Goal: Task Accomplishment & Management: Use online tool/utility

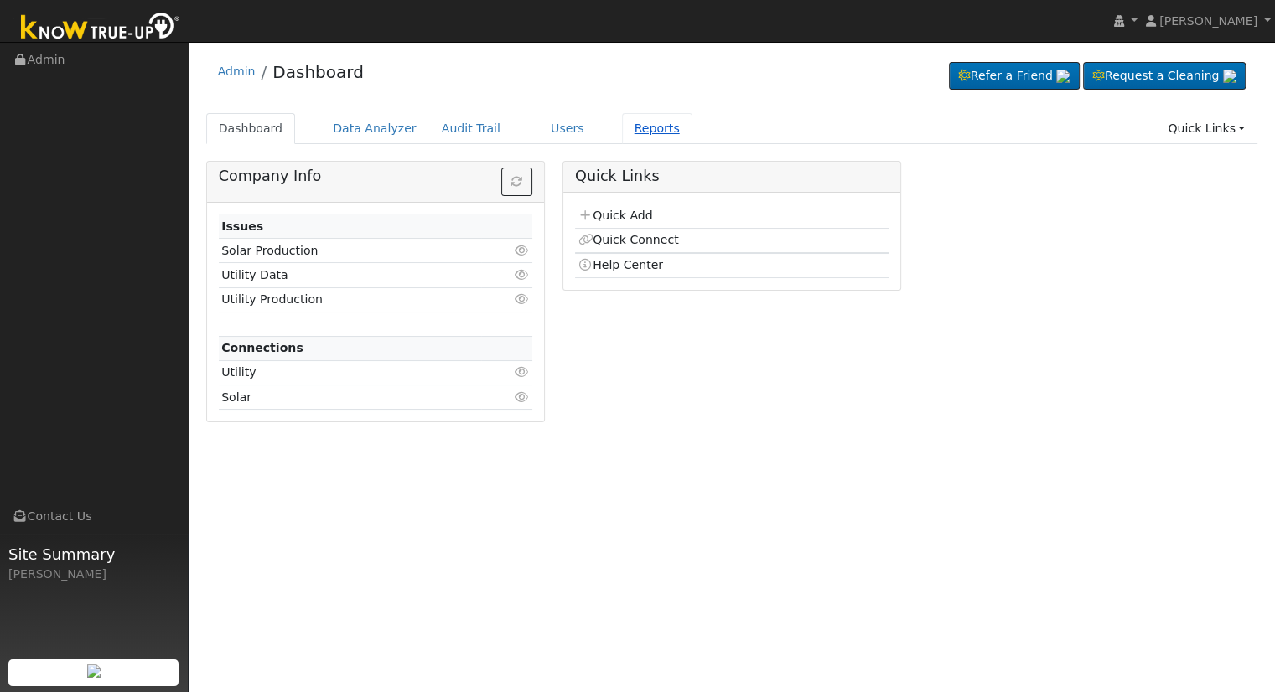
click at [622, 125] on link "Reports" at bounding box center [657, 128] width 70 height 31
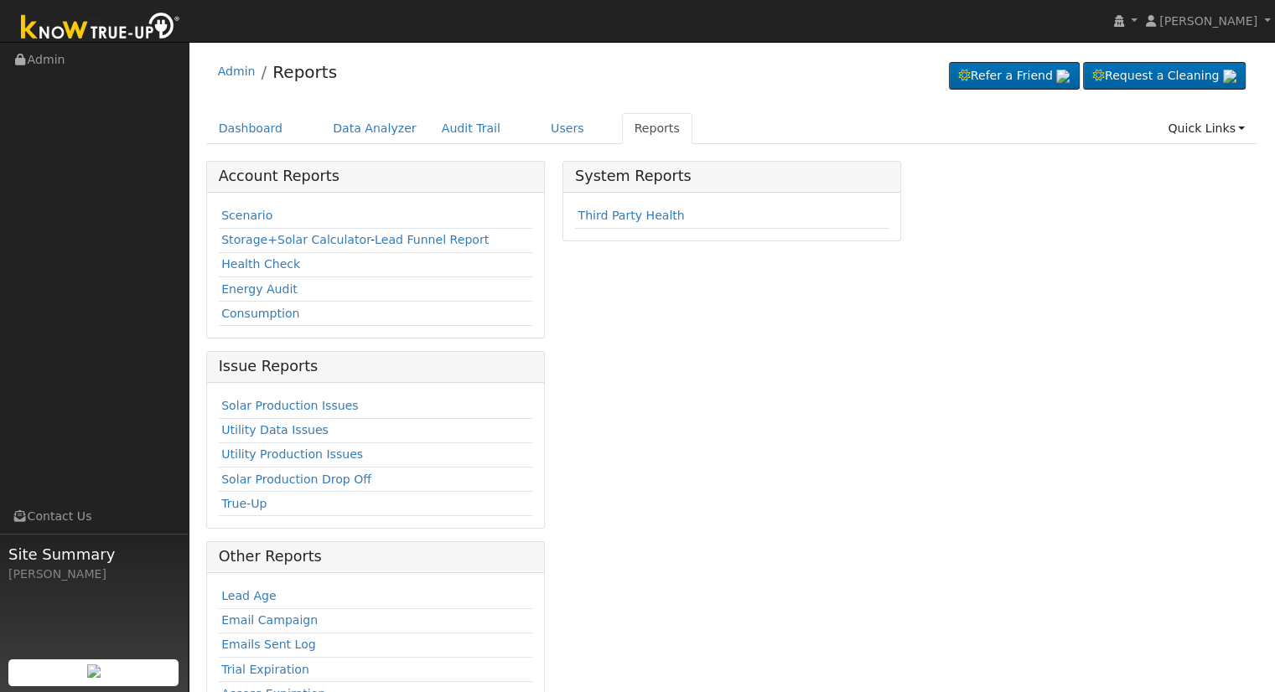
click at [247, 223] on td "Scenario" at bounding box center [375, 217] width 313 height 24
click at [251, 215] on link "Scenario" at bounding box center [246, 215] width 51 height 13
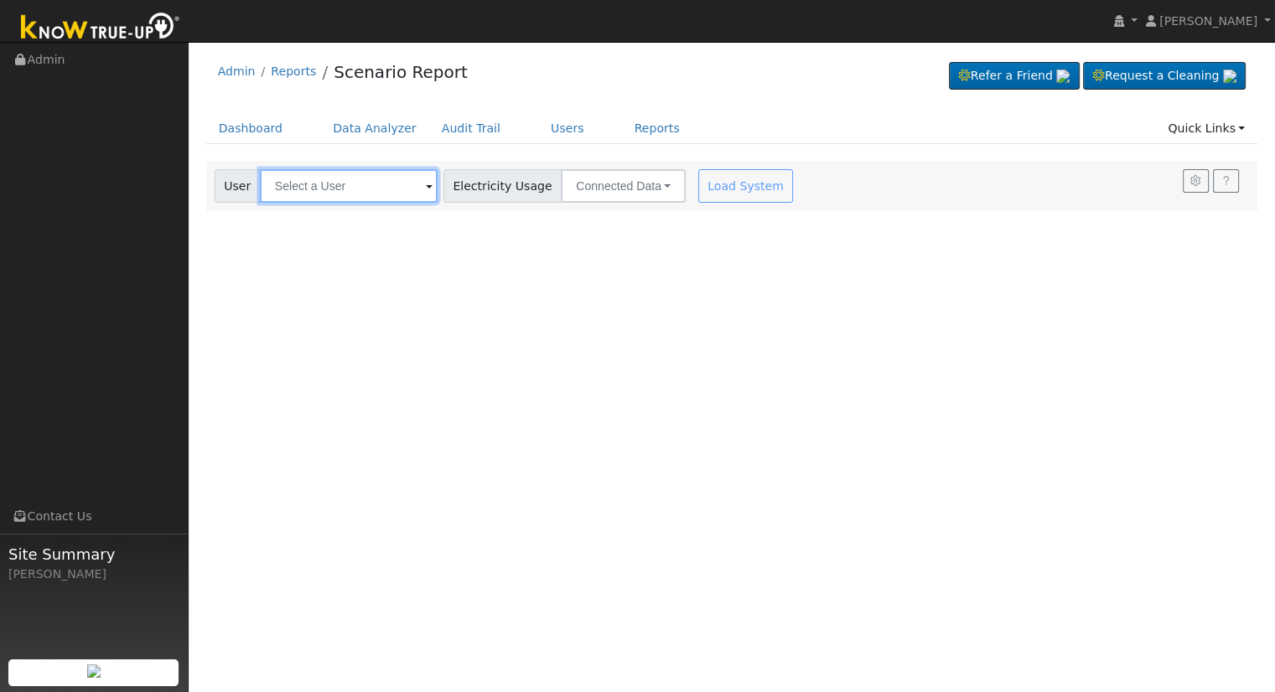
click at [301, 192] on input "text" at bounding box center [349, 186] width 178 height 34
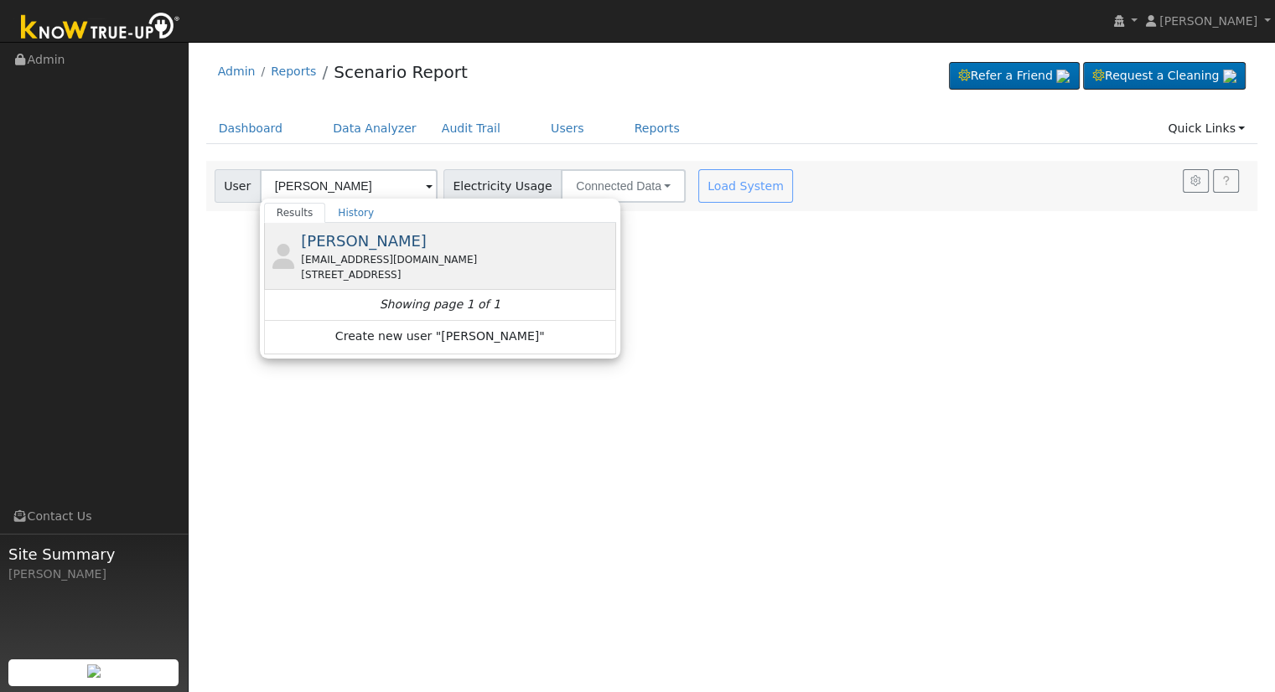
click at [445, 267] on div "[STREET_ADDRESS]" at bounding box center [456, 274] width 311 height 15
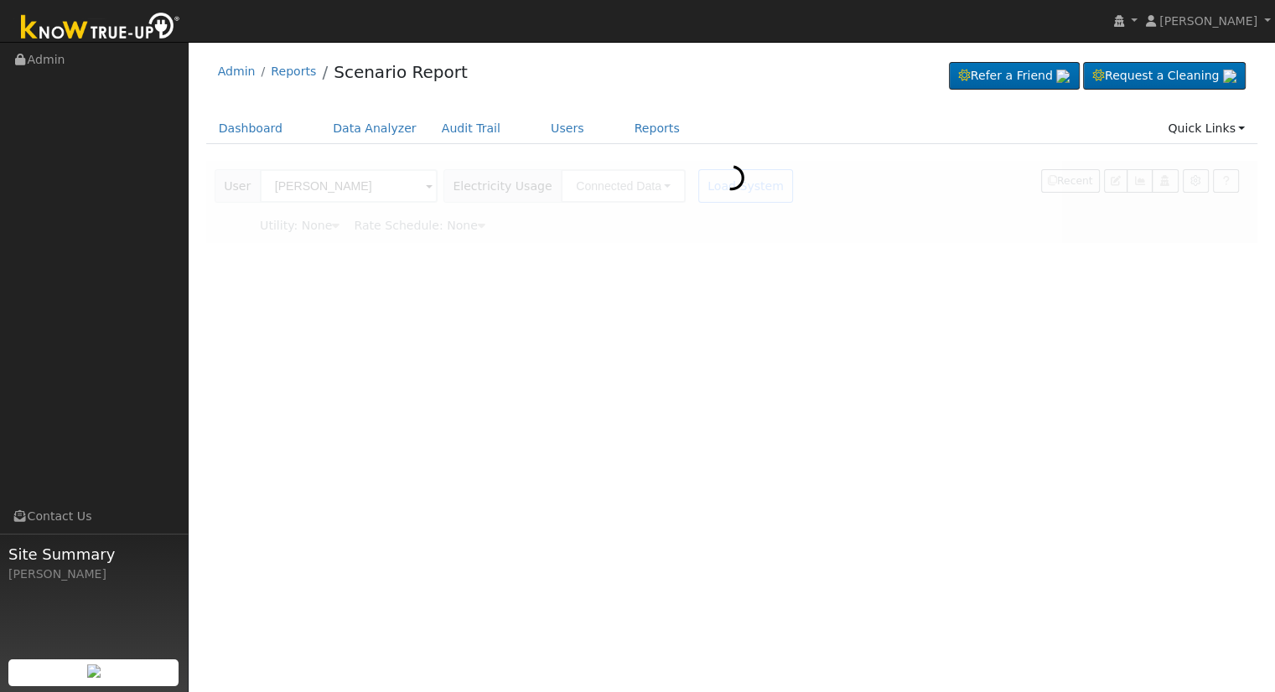
type input "[PERSON_NAME]"
type input "Southern [US_STATE] Edison"
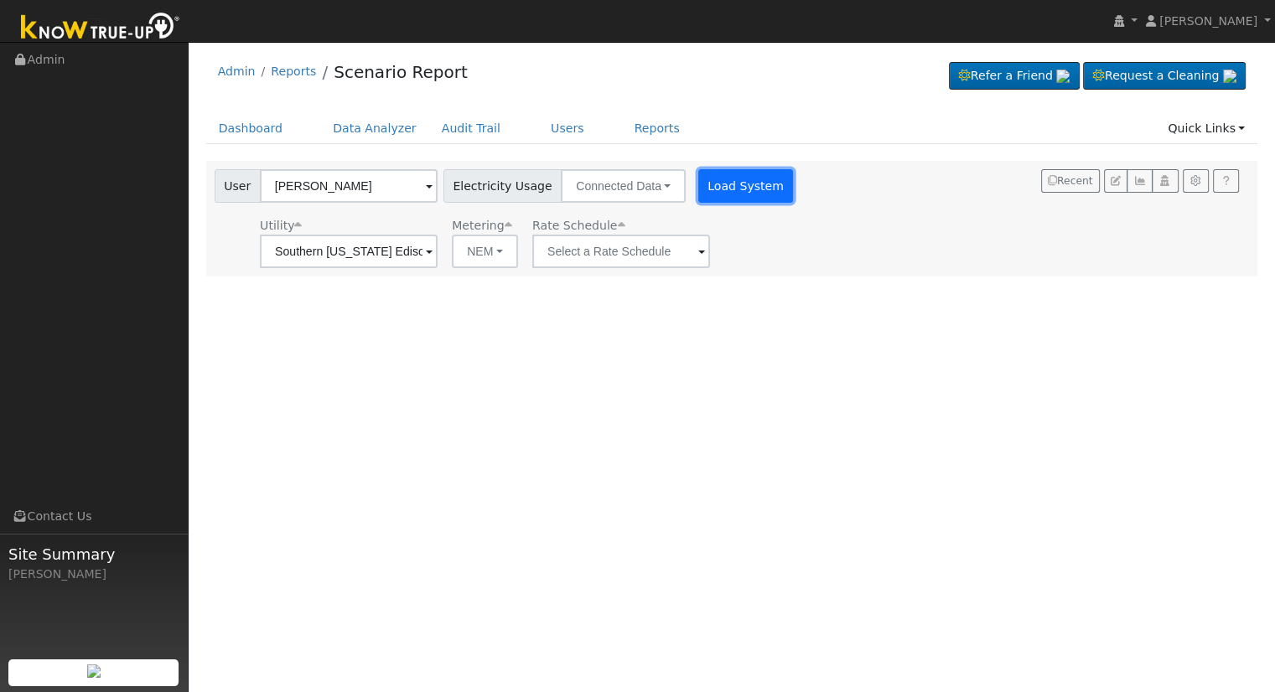
click at [722, 189] on button "Load System" at bounding box center [746, 186] width 96 height 34
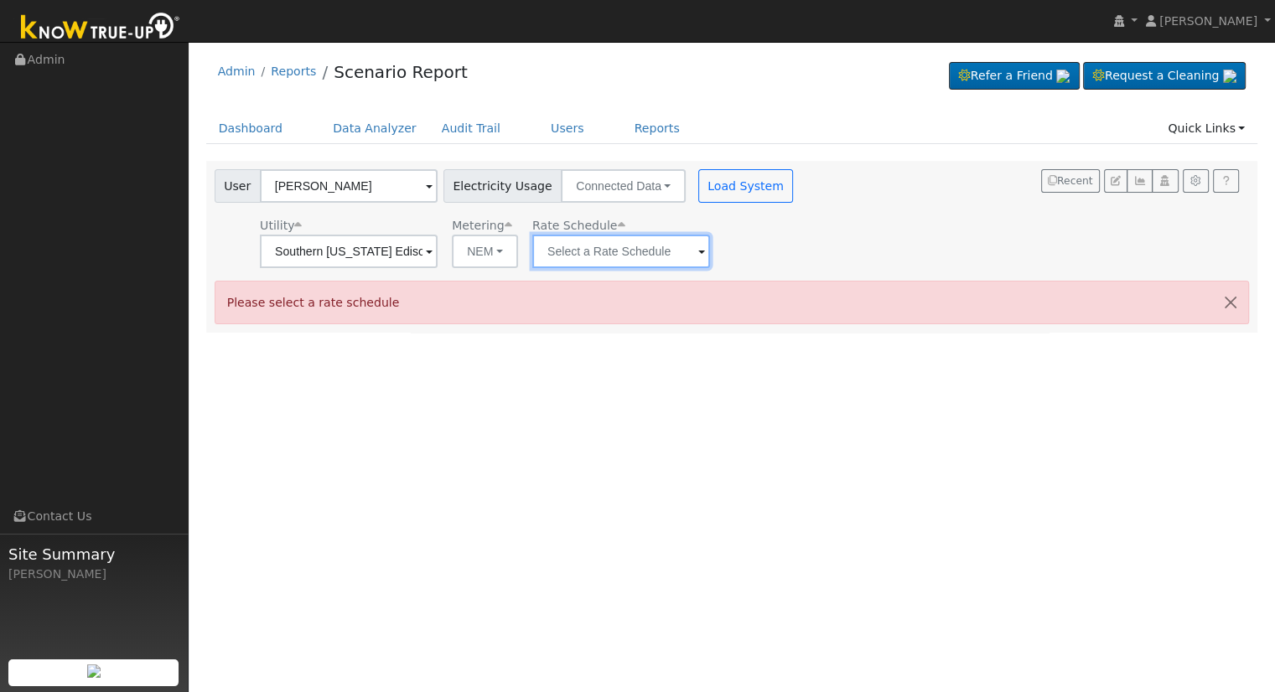
click at [437, 251] on input "text" at bounding box center [349, 252] width 178 height 34
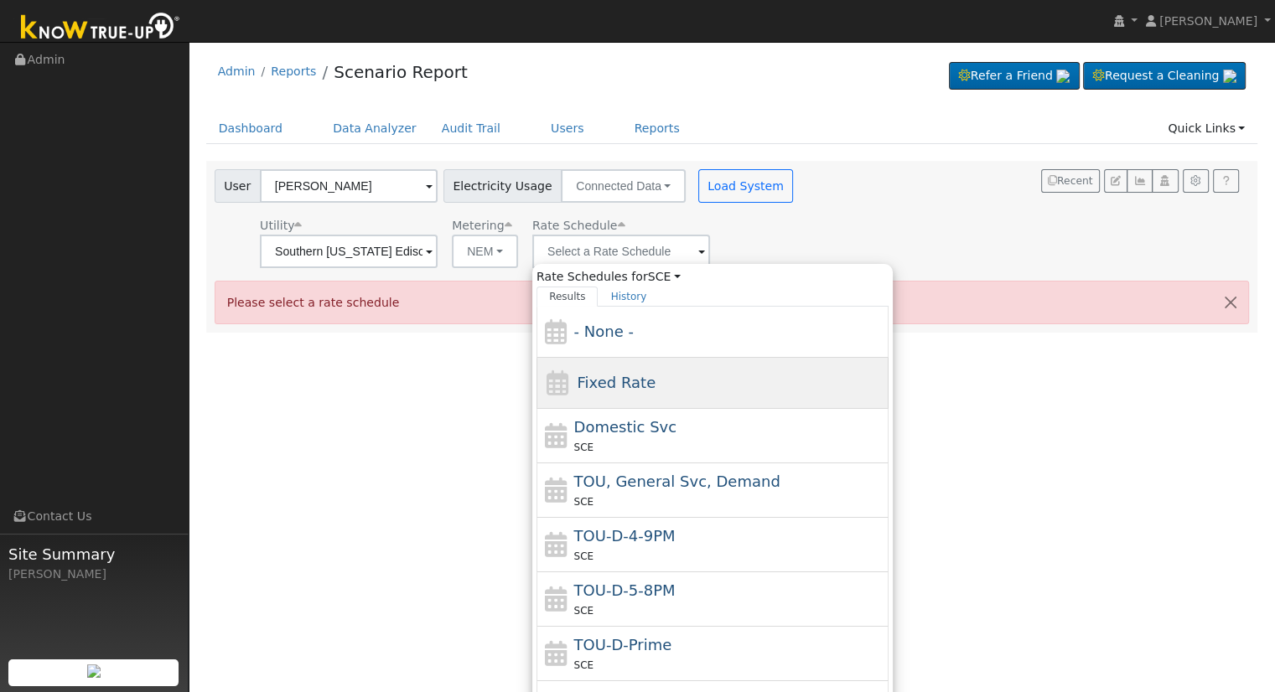
click at [655, 392] on div "Fixed Rate" at bounding box center [712, 383] width 352 height 51
type input "Fixed Rate"
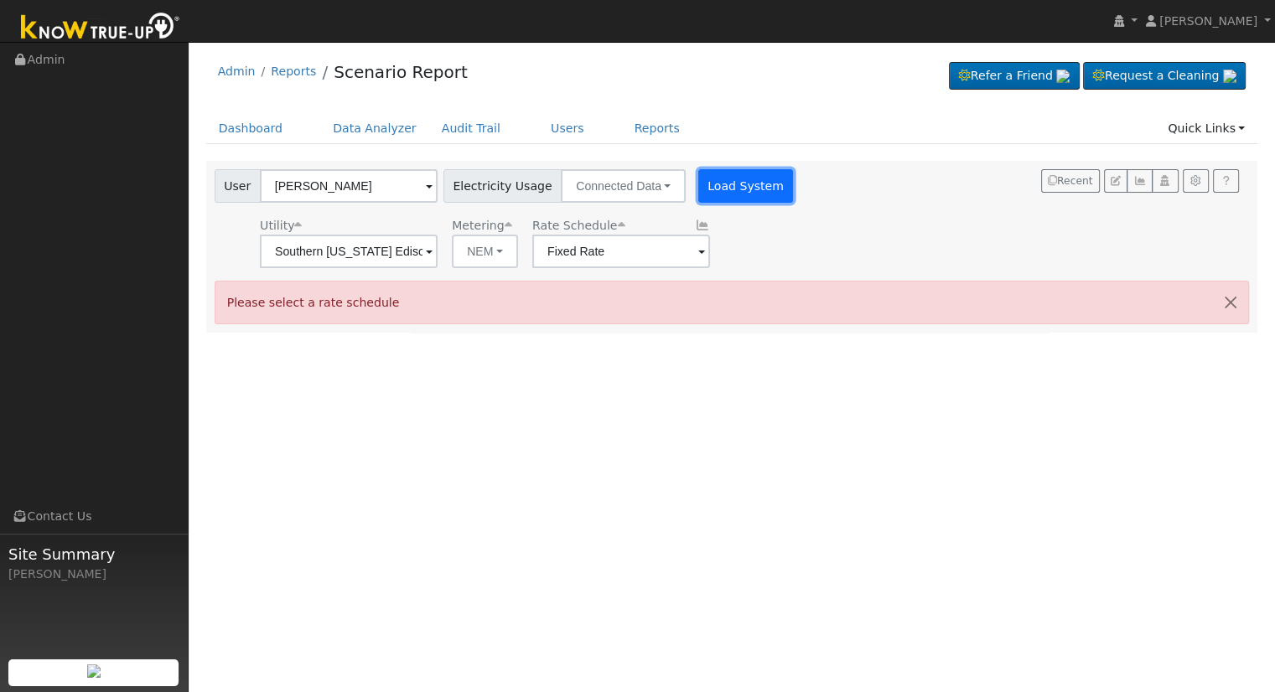
click at [707, 189] on button "Load System" at bounding box center [746, 186] width 96 height 34
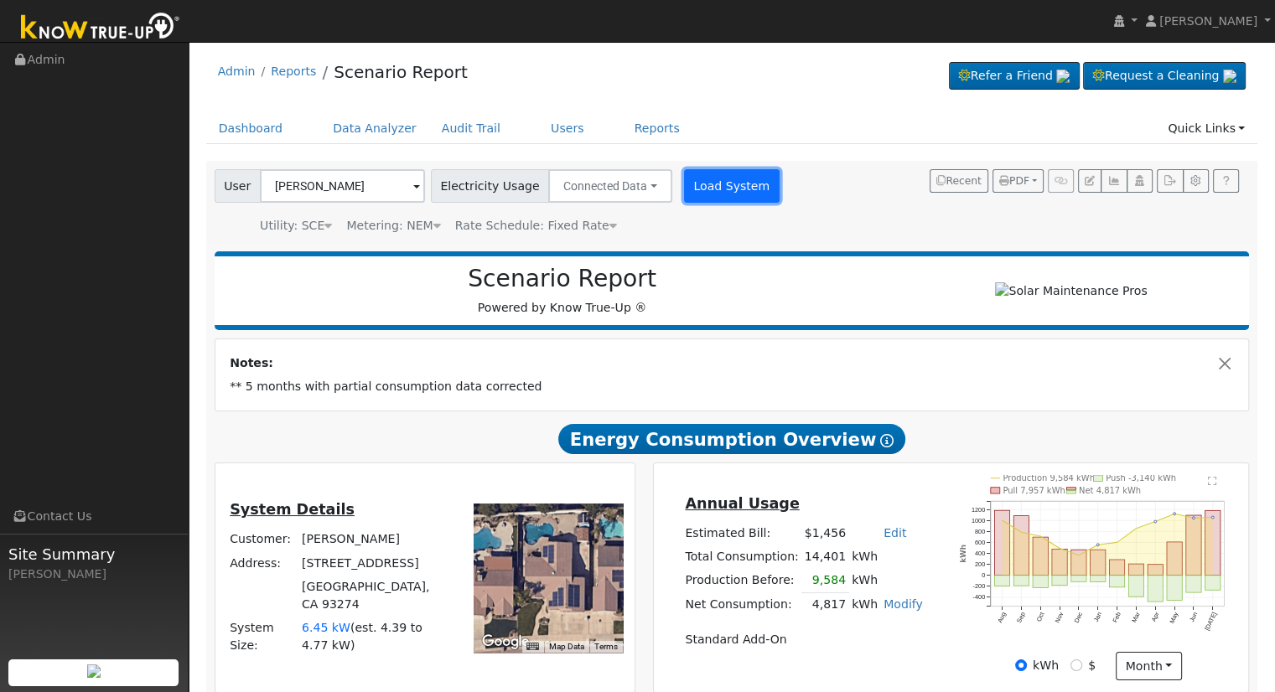
click at [696, 174] on button "Load System" at bounding box center [732, 186] width 96 height 34
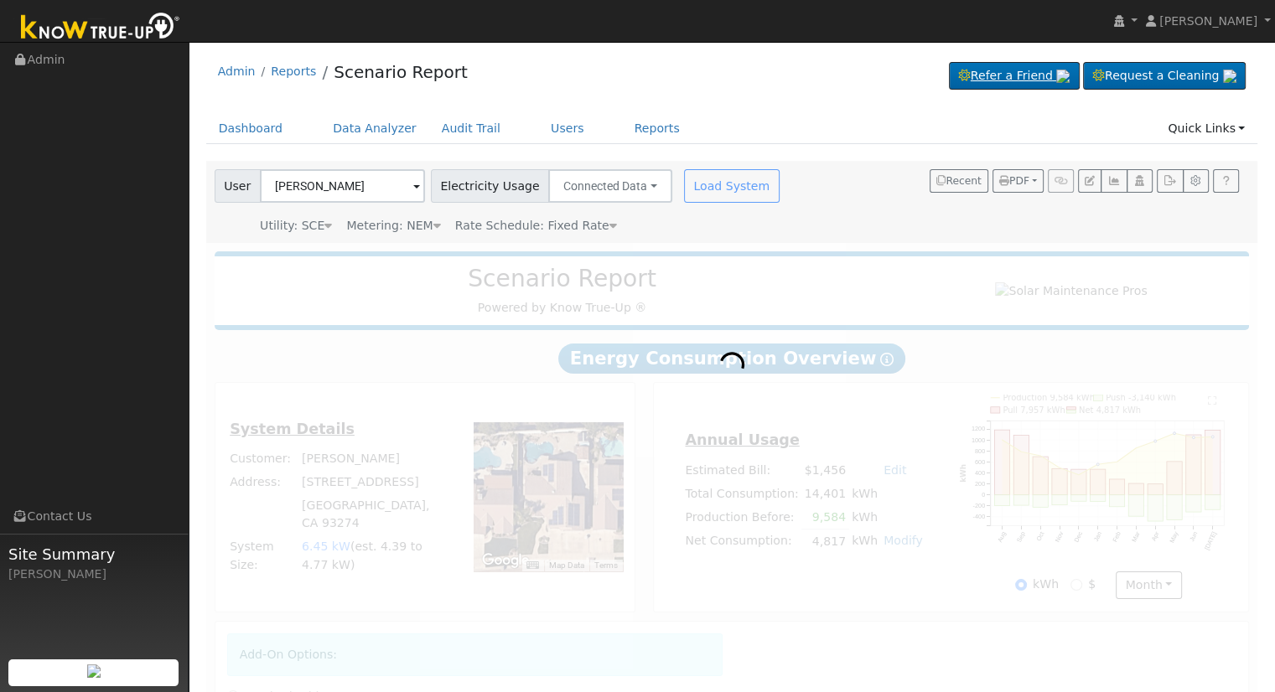
radio input "true"
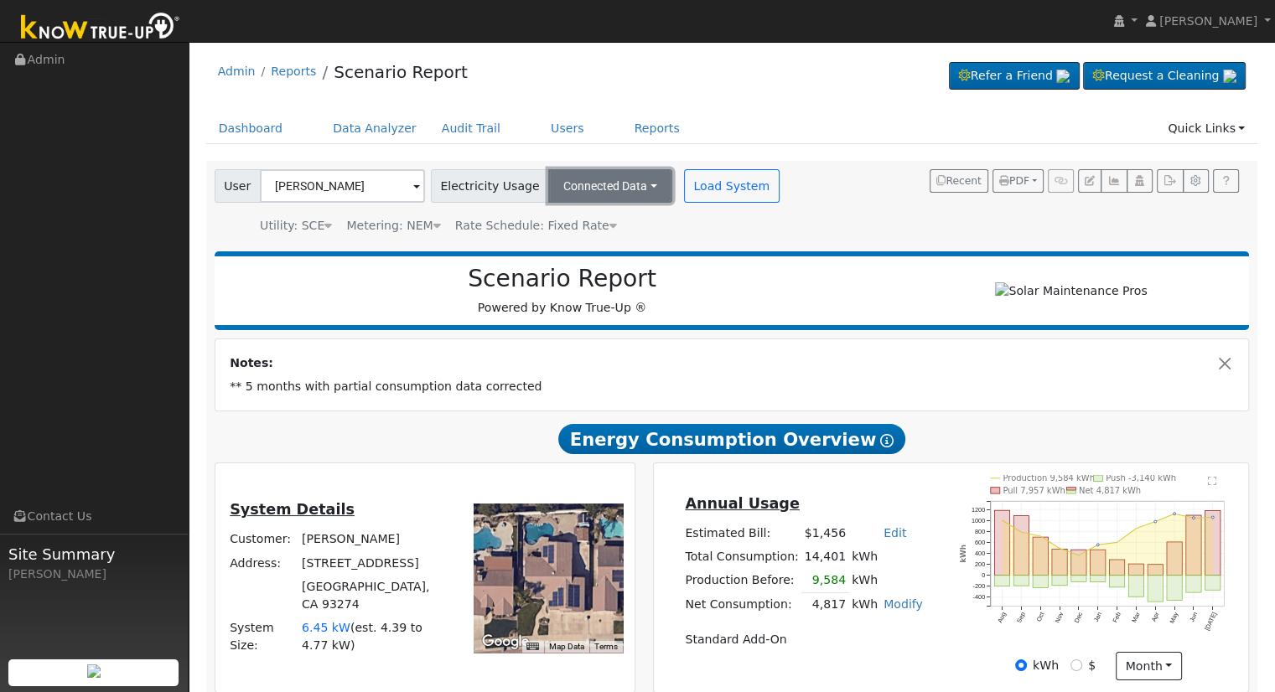
click at [583, 175] on button "Connected Data" at bounding box center [610, 186] width 124 height 34
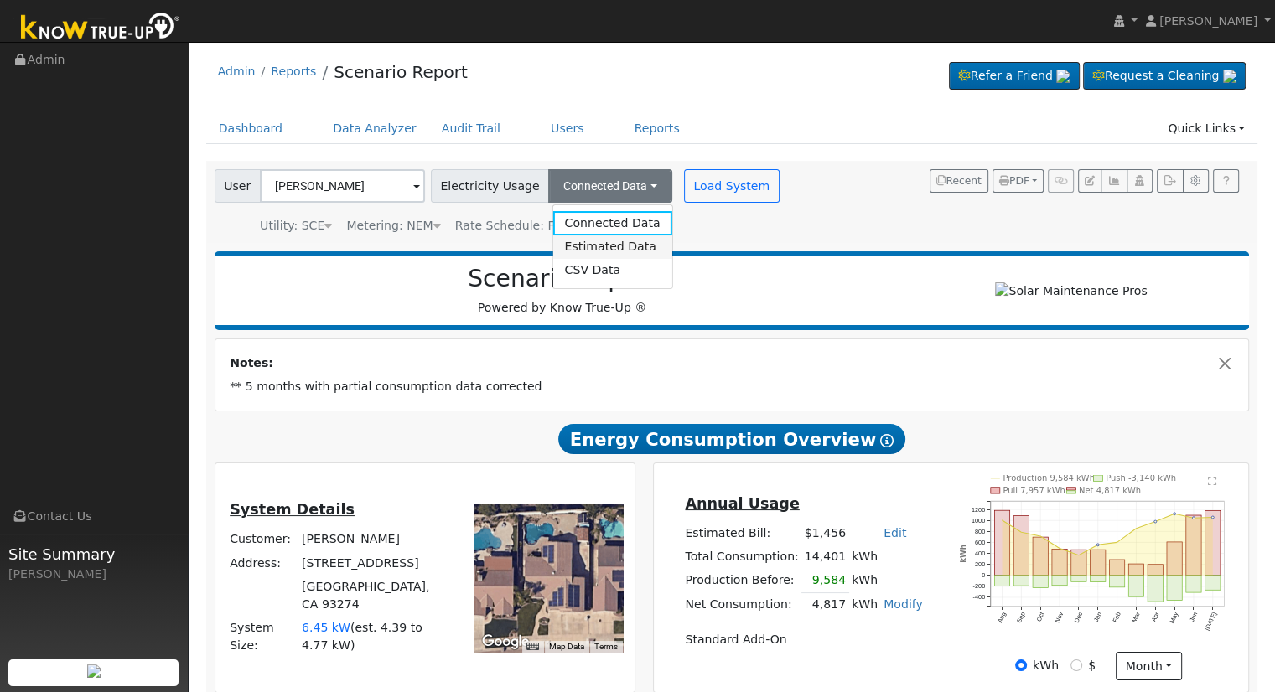
click at [573, 242] on link "Estimated Data" at bounding box center [611, 247] width 119 height 23
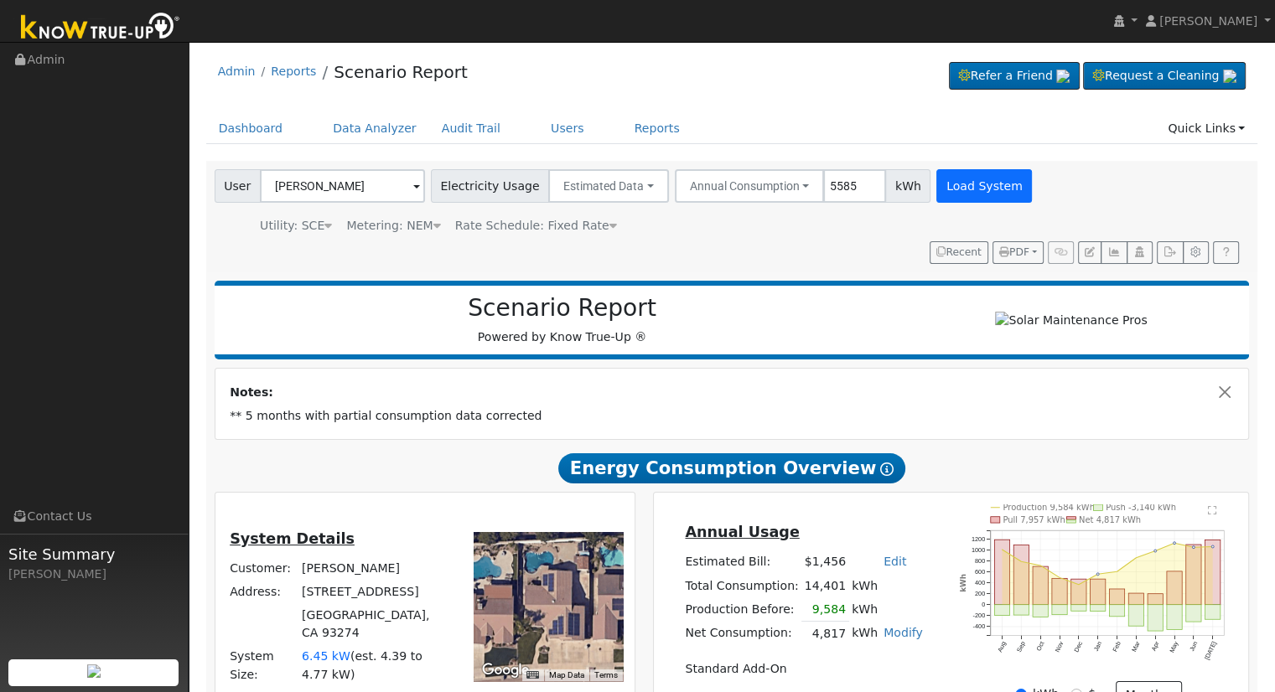
type input "5585"
click at [936, 195] on button "Load System" at bounding box center [984, 186] width 96 height 34
radio input "false"
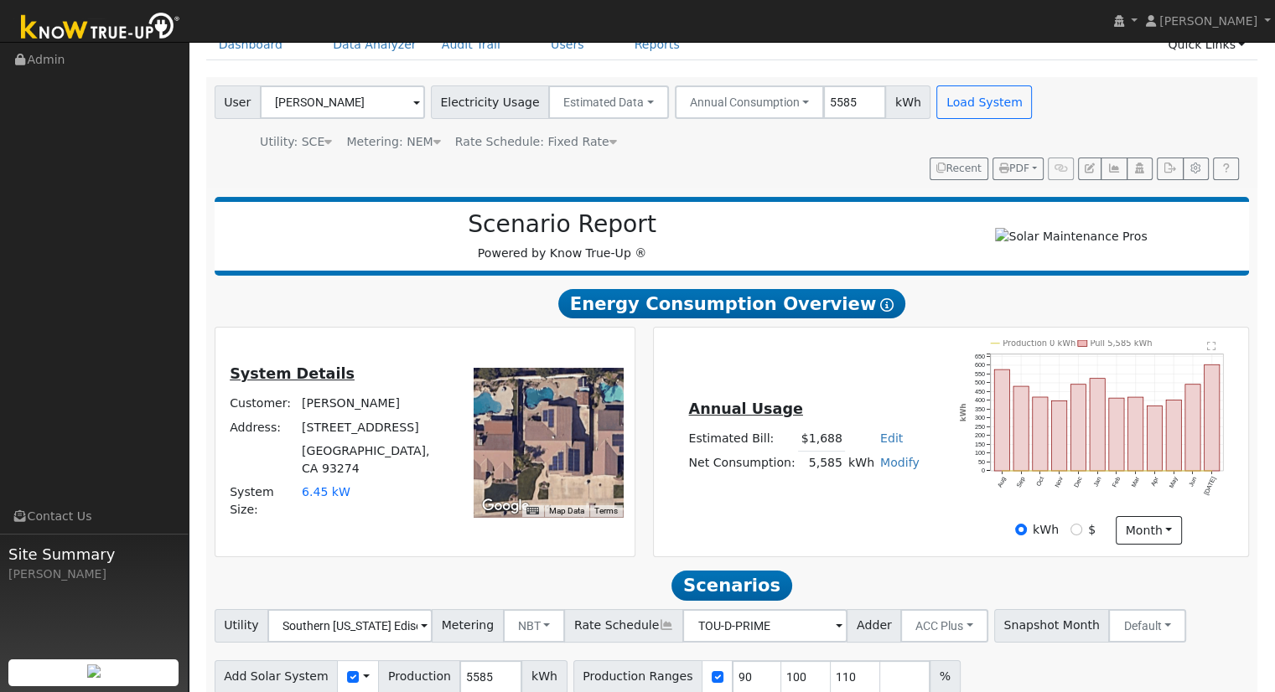
scroll to position [160, 0]
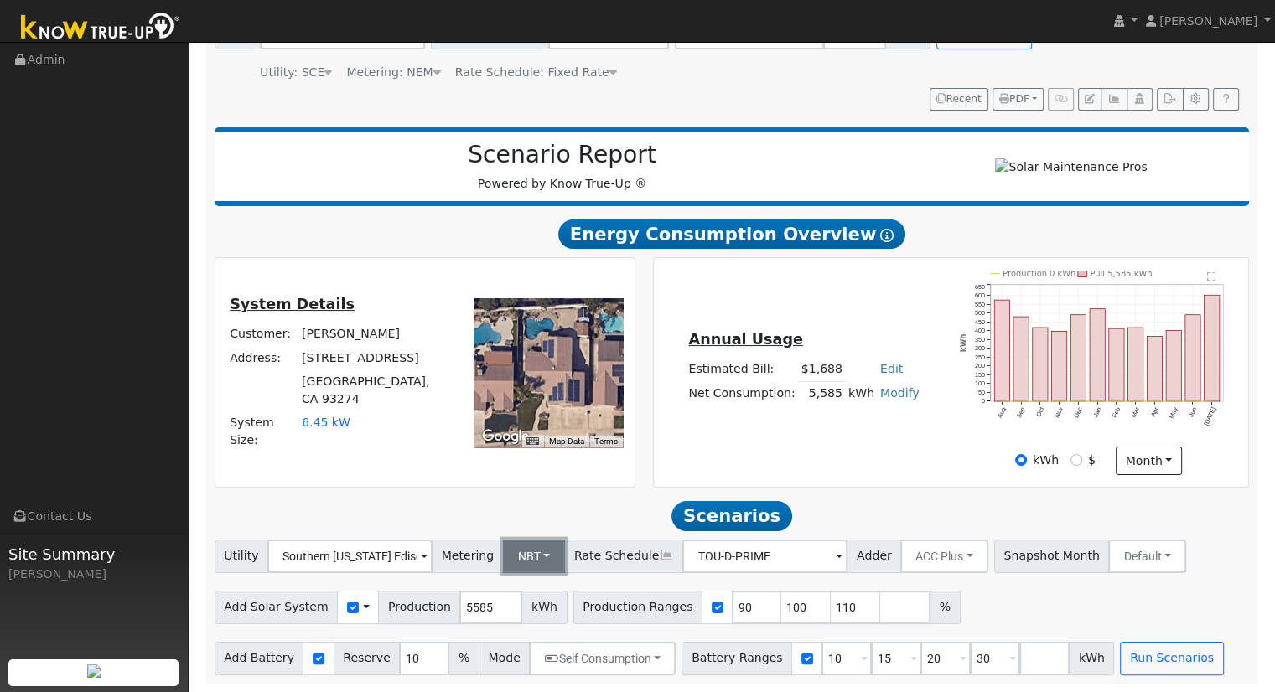
click at [511, 564] on button "NBT" at bounding box center [534, 557] width 63 height 34
click at [515, 594] on link "NEM" at bounding box center [547, 593] width 116 height 23
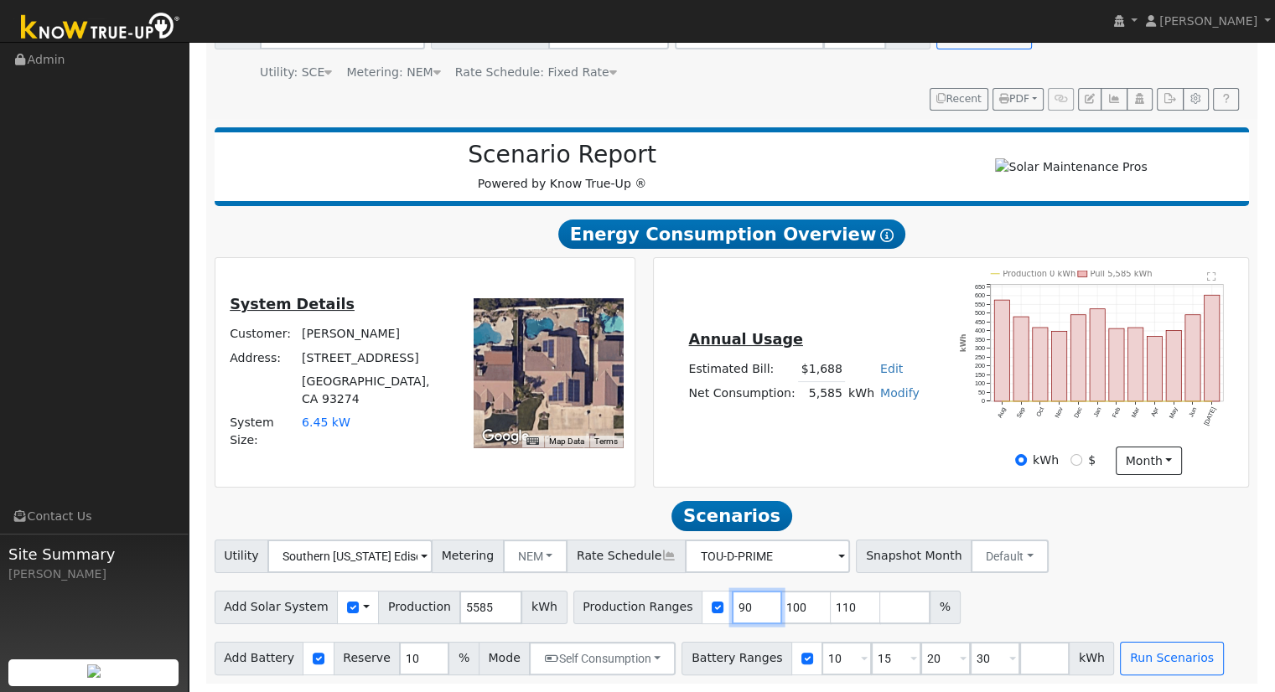
click at [732, 608] on input "90" at bounding box center [757, 608] width 50 height 34
type input "100"
type input "110"
type input "1"
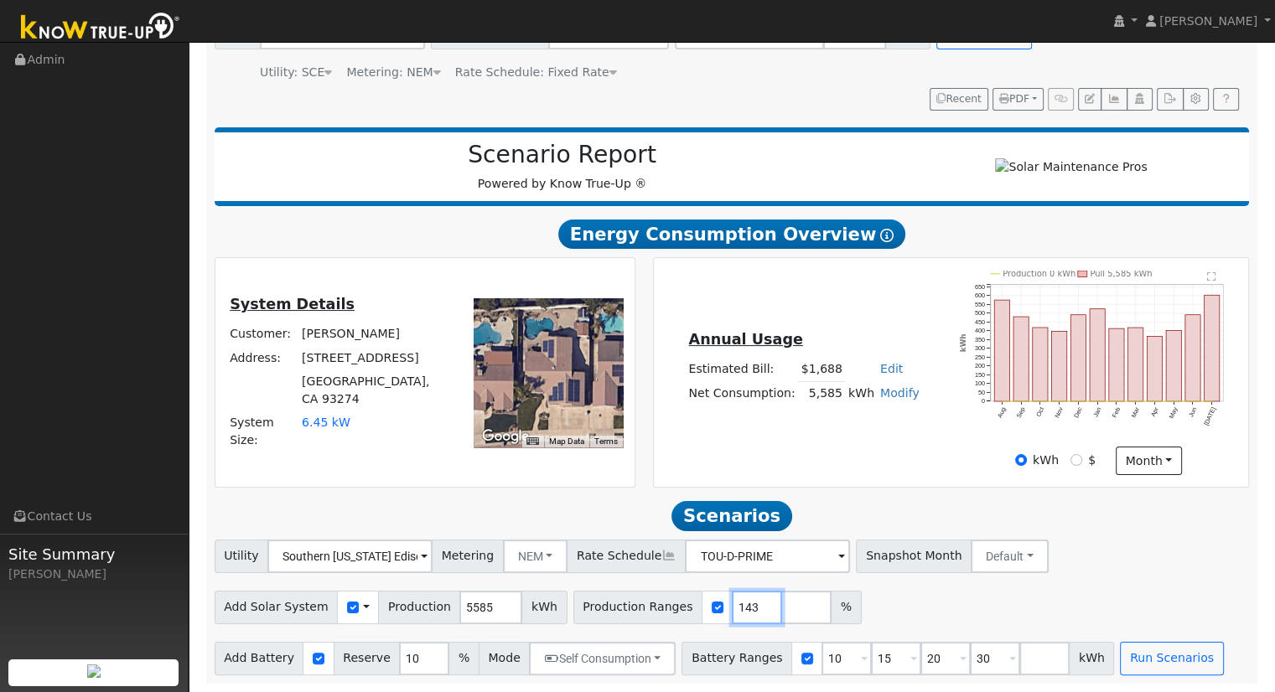
type input "143"
click at [871, 658] on input "15" at bounding box center [896, 659] width 50 height 34
type input "20"
type input "30"
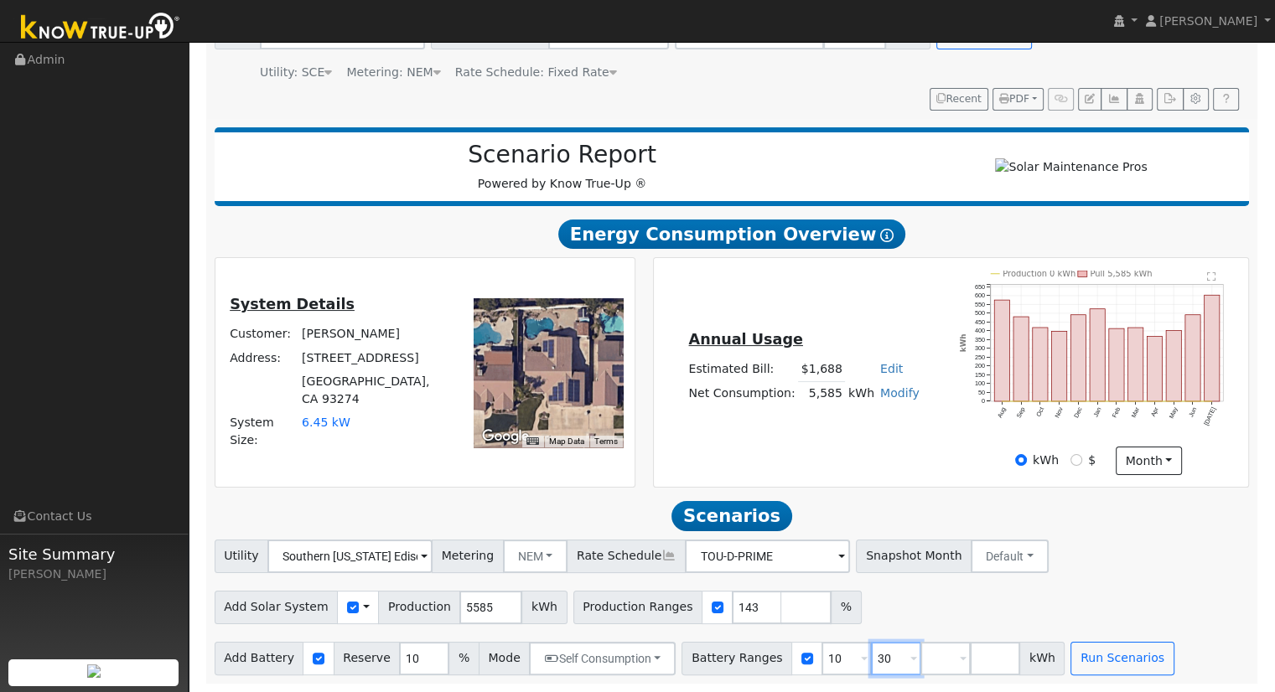
type input "3"
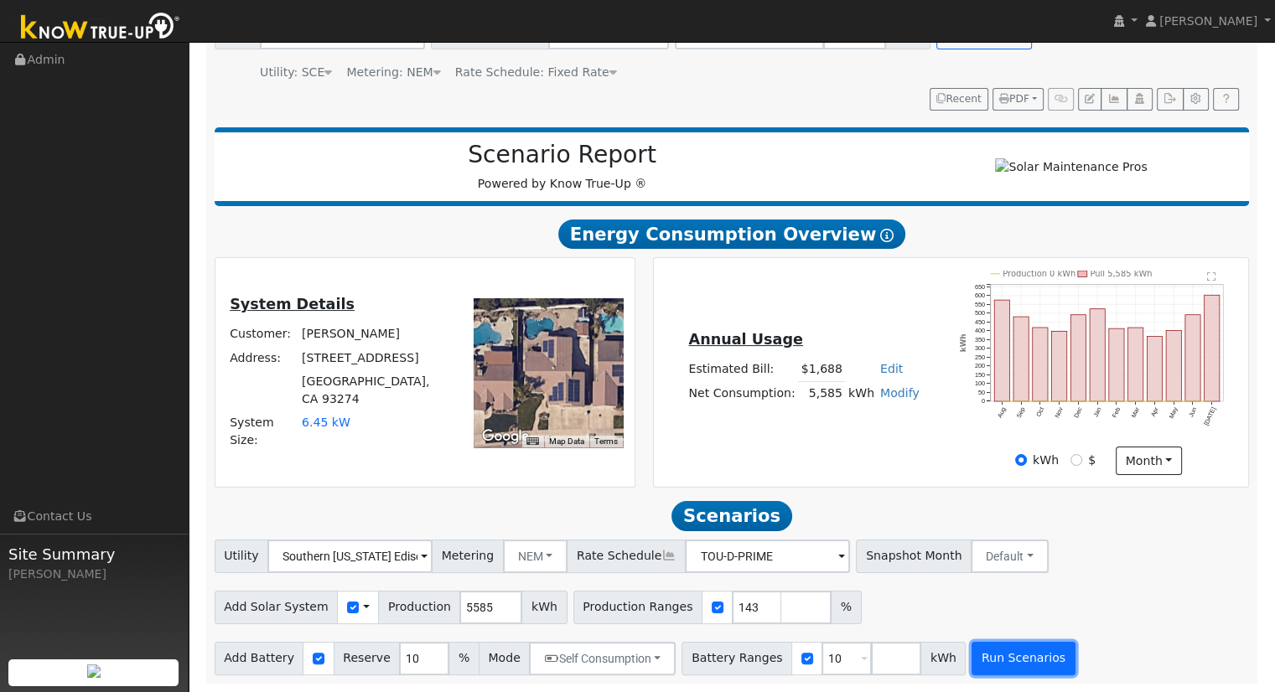
click at [971, 664] on button "Run Scenarios" at bounding box center [1022, 659] width 103 height 34
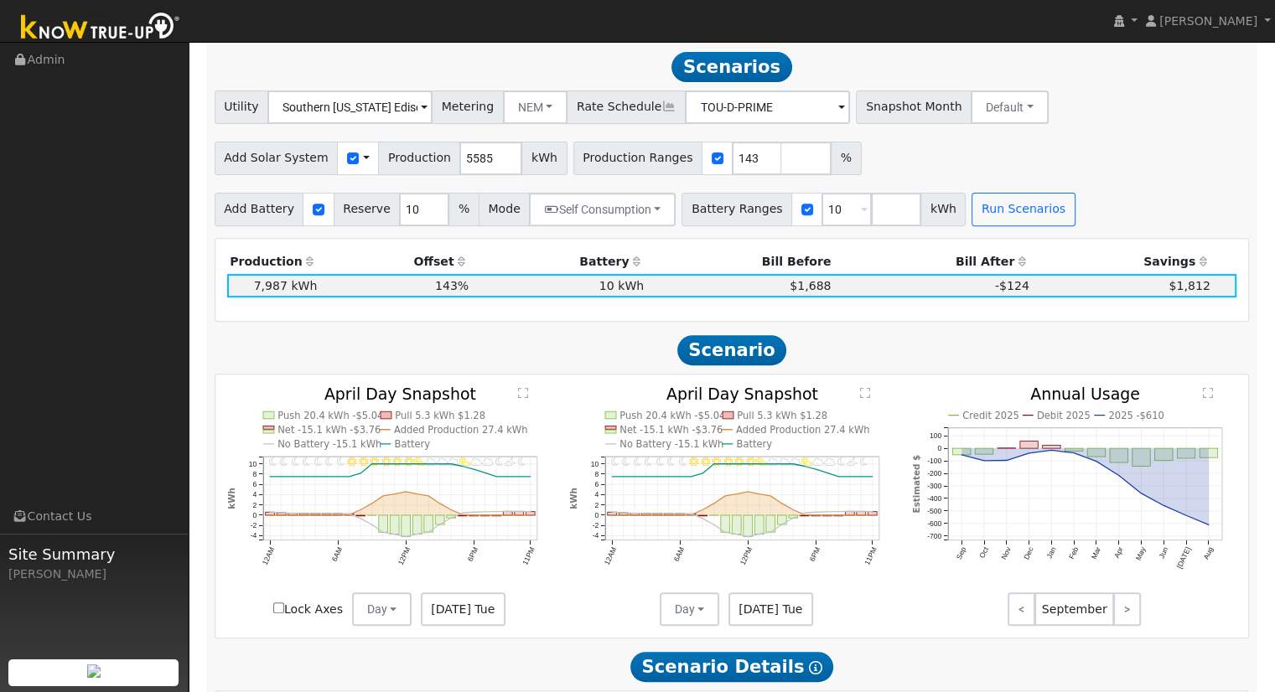
scroll to position [608, 0]
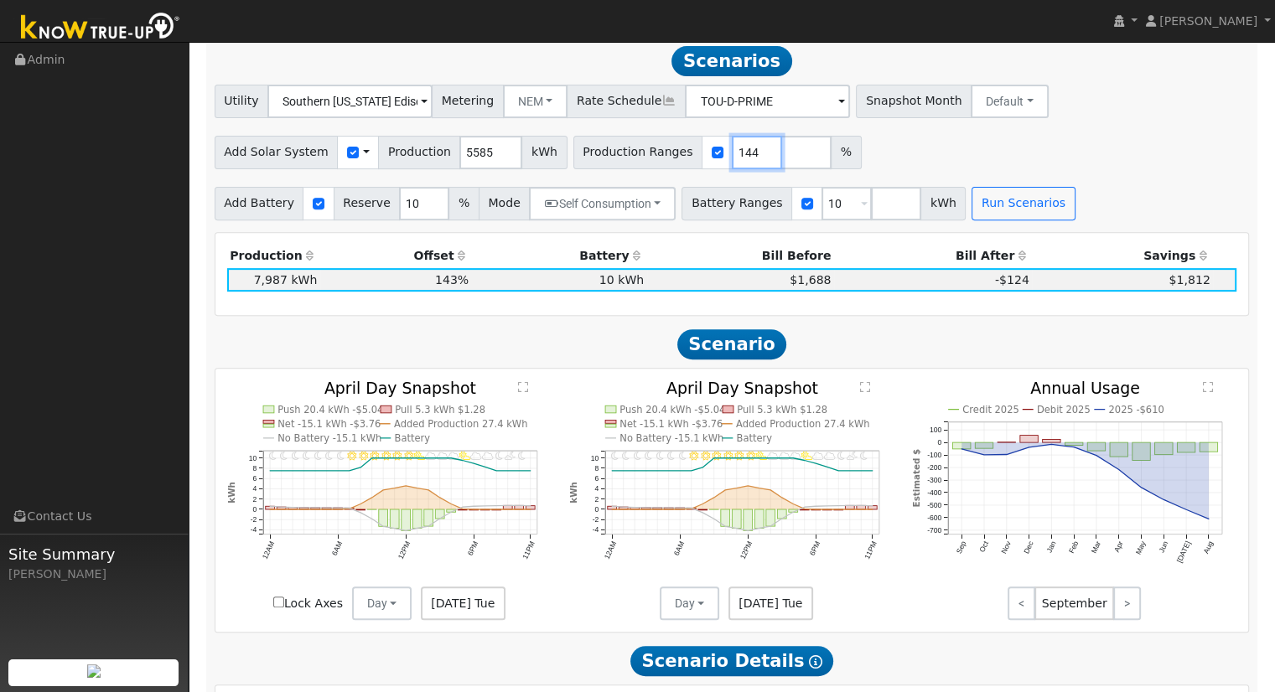
click at [732, 153] on input "144" at bounding box center [757, 153] width 50 height 34
click at [732, 153] on input "145" at bounding box center [757, 153] width 50 height 34
click at [1017, 194] on button "Run Scenarios" at bounding box center [1022, 204] width 103 height 34
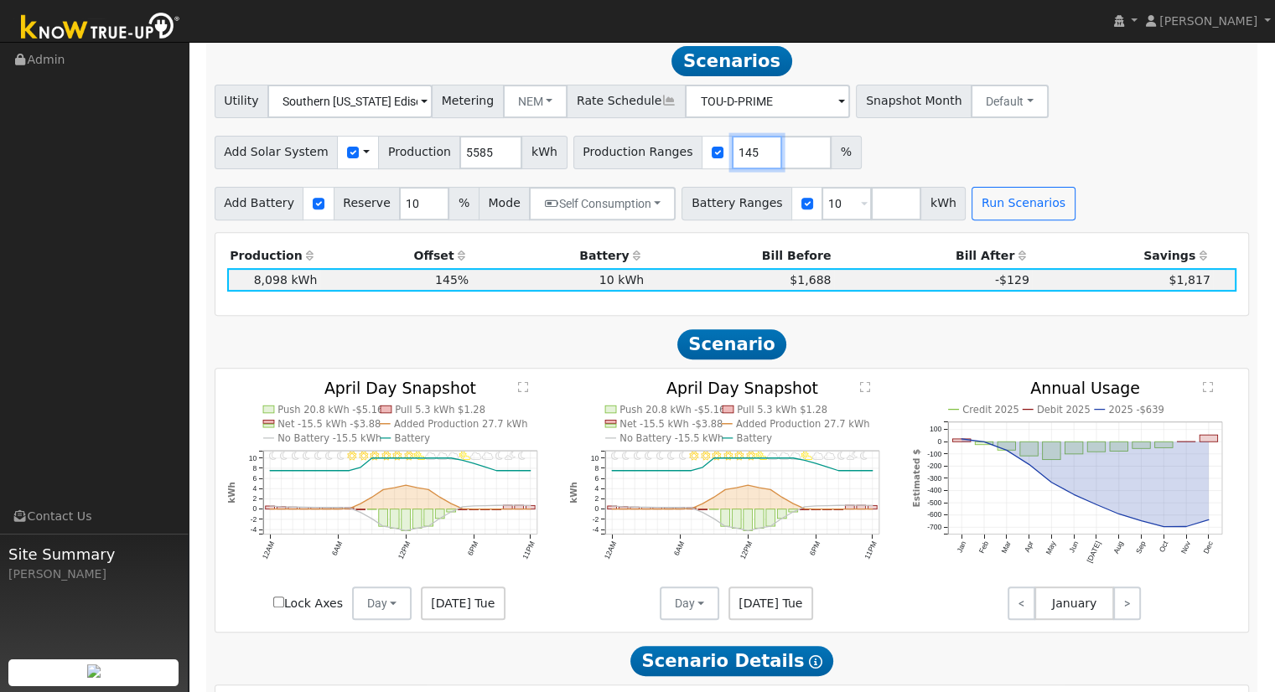
click at [734, 150] on input "145" at bounding box center [757, 153] width 50 height 34
click at [734, 153] on input "146" at bounding box center [757, 153] width 50 height 34
click at [734, 153] on input "147" at bounding box center [757, 153] width 50 height 34
click at [734, 153] on input "148" at bounding box center [757, 153] width 50 height 34
click at [734, 153] on input "149" at bounding box center [757, 153] width 50 height 34
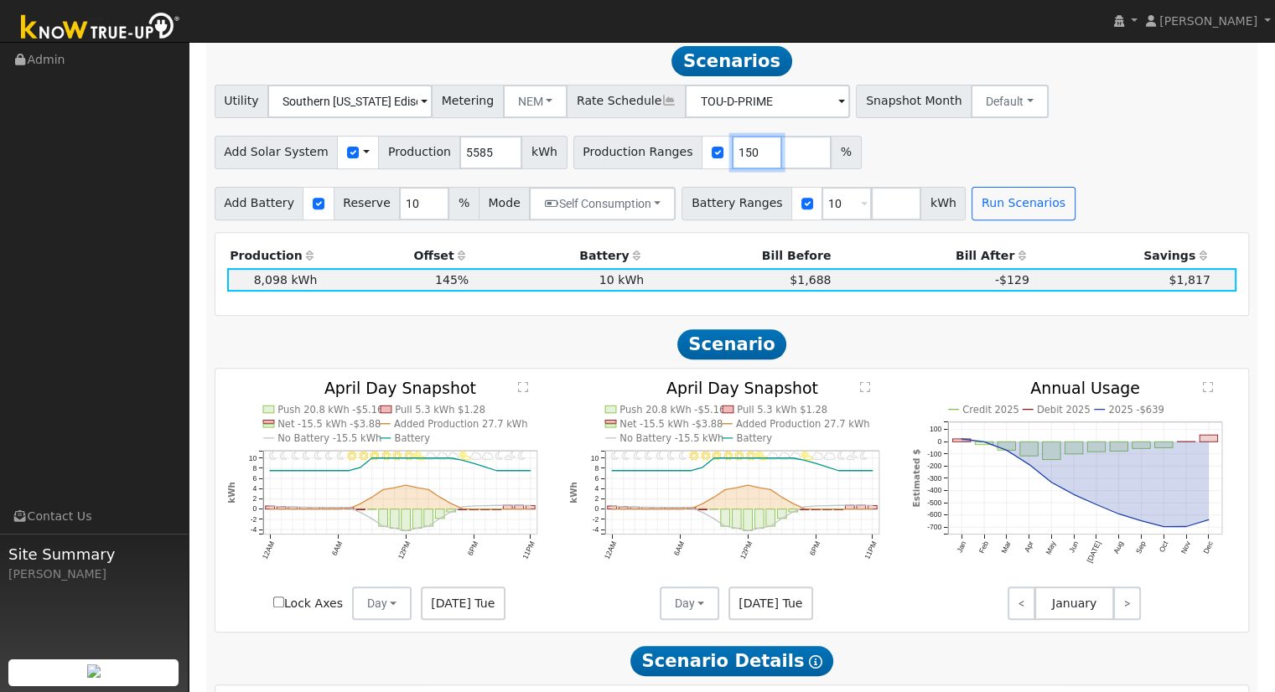
click at [732, 154] on input "150" at bounding box center [757, 153] width 50 height 34
click at [971, 214] on button "Run Scenarios" at bounding box center [1022, 204] width 103 height 34
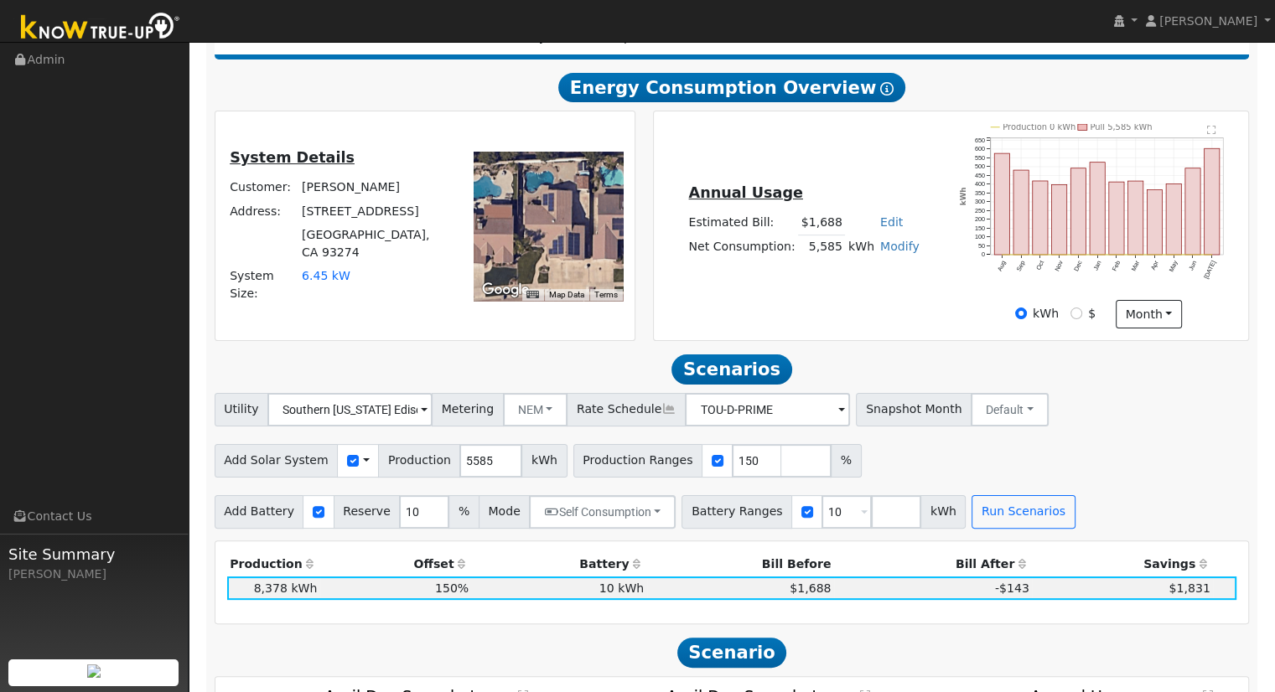
scroll to position [335, 0]
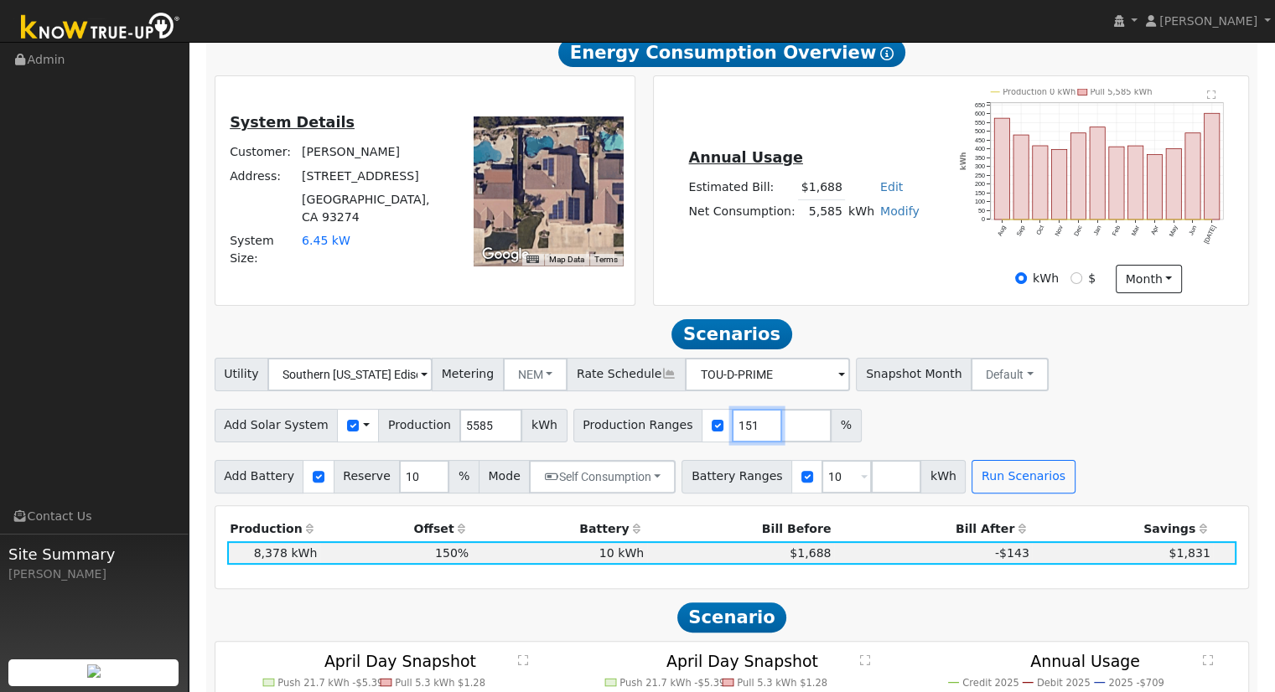
click at [735, 428] on input "151" at bounding box center [757, 426] width 50 height 34
click at [735, 428] on input "152" at bounding box center [757, 426] width 50 height 34
click at [989, 477] on button "Run Scenarios" at bounding box center [1022, 477] width 103 height 34
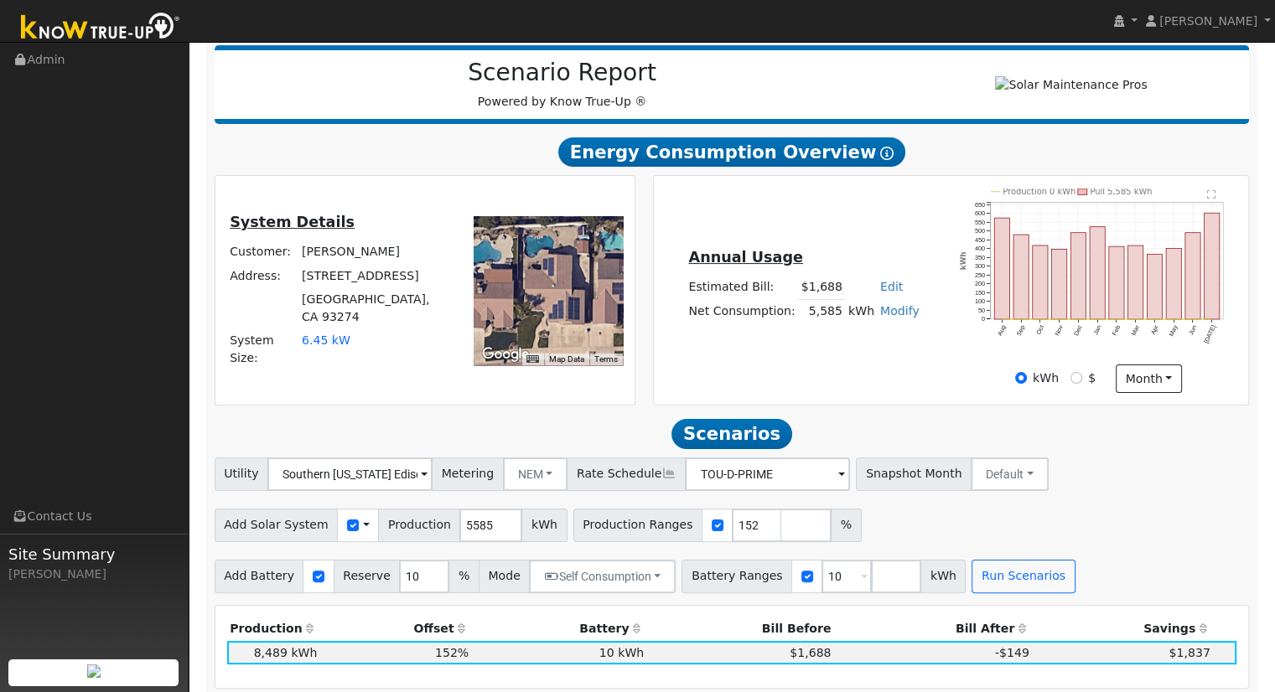
scroll to position [357, 0]
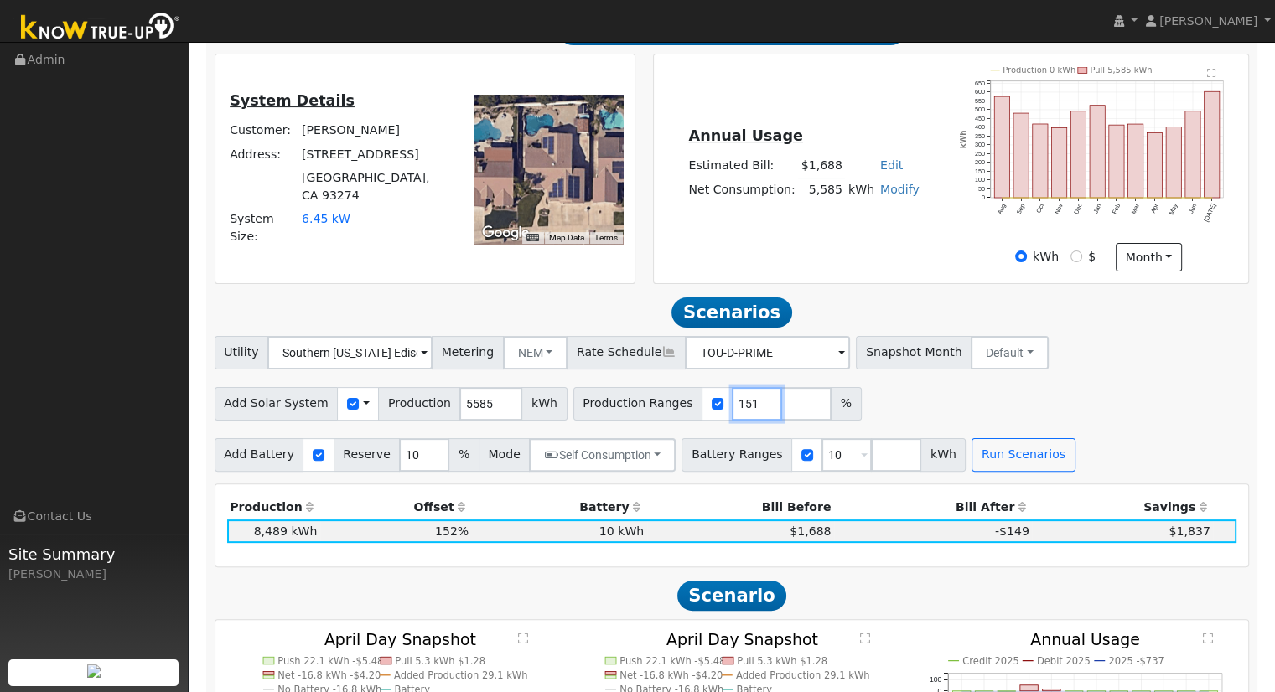
click at [734, 415] on input "151" at bounding box center [757, 404] width 50 height 34
type input "150"
click at [734, 415] on input "150" at bounding box center [757, 404] width 50 height 34
click at [973, 459] on button "Run Scenarios" at bounding box center [1022, 455] width 103 height 34
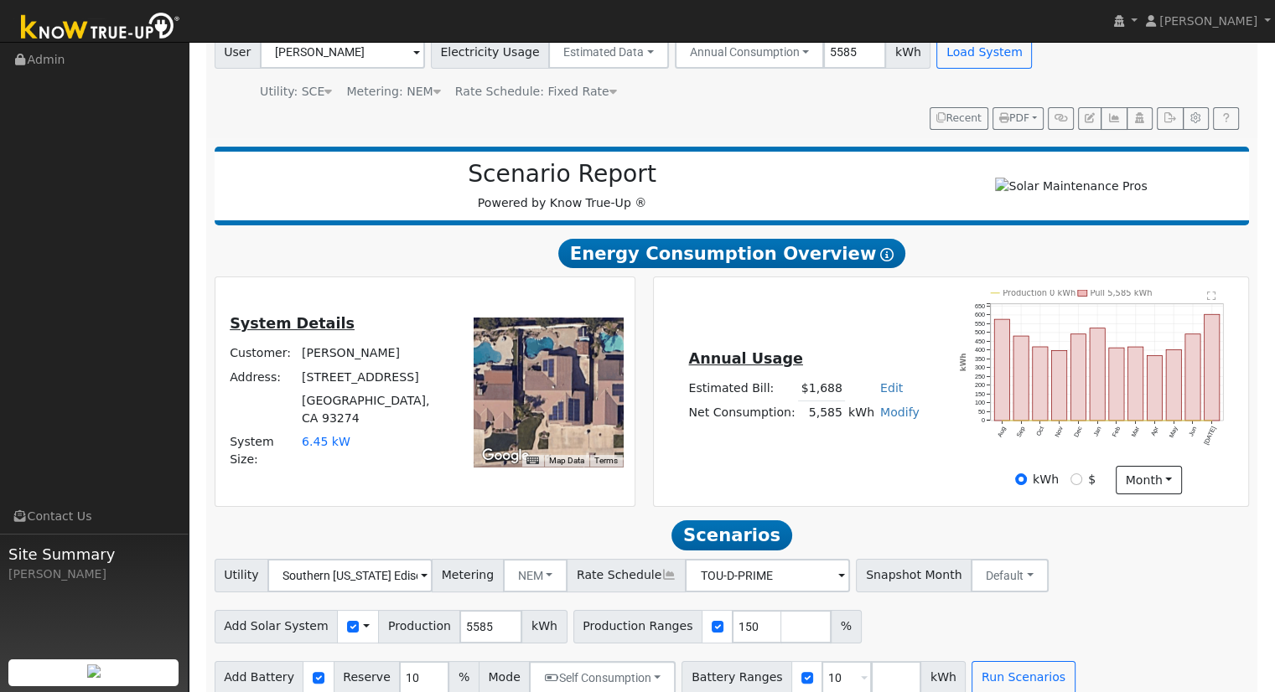
scroll to position [106, 0]
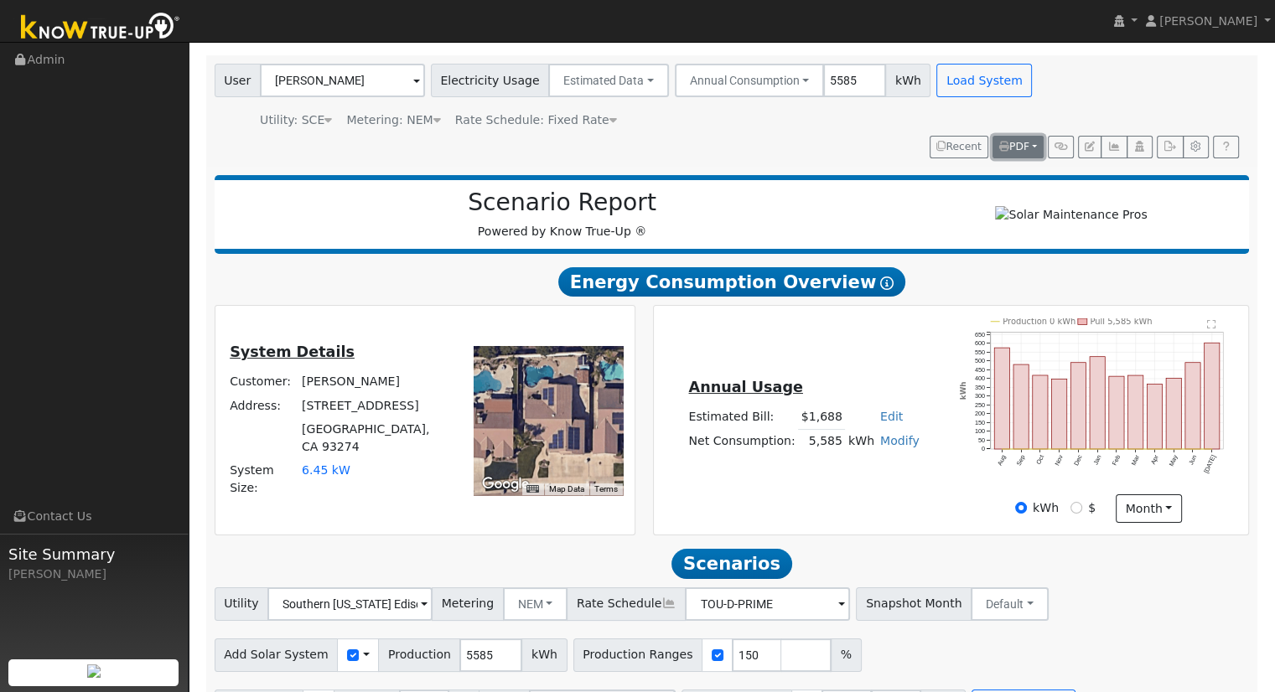
click at [1018, 145] on span "PDF" at bounding box center [1014, 147] width 30 height 12
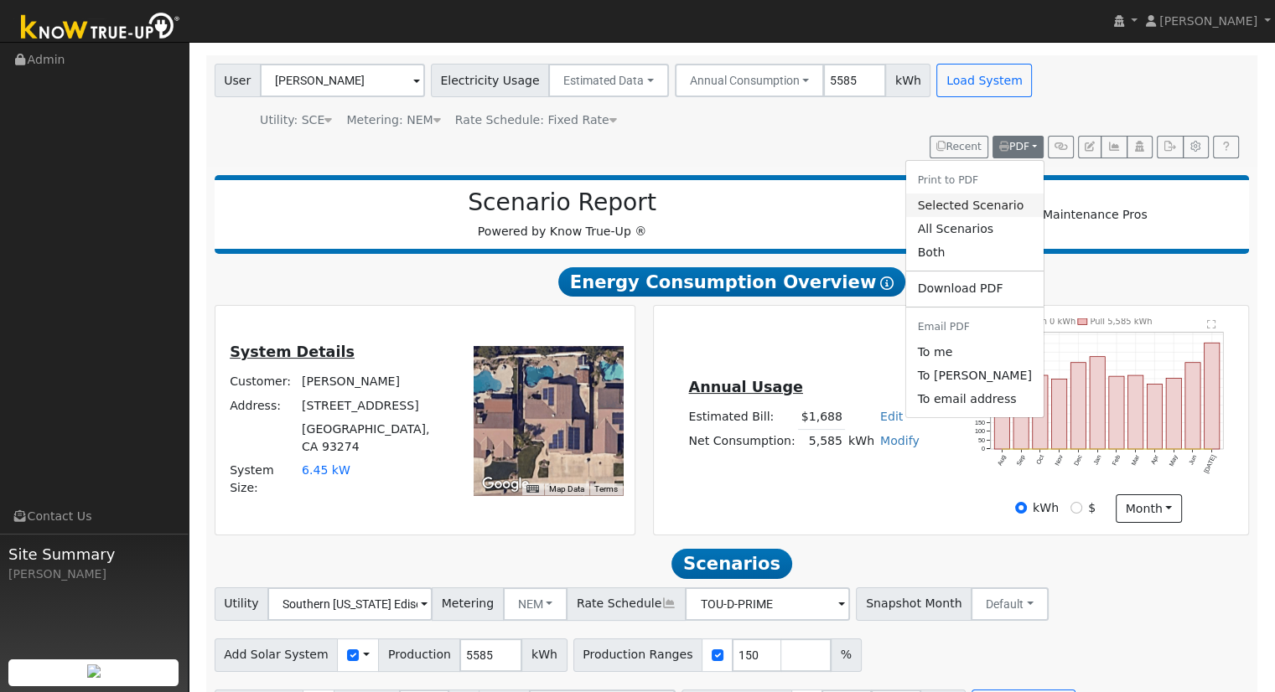
click at [1003, 202] on link "Selected Scenario" at bounding box center [973, 205] width 137 height 23
